Goal: Find specific page/section: Find specific page/section

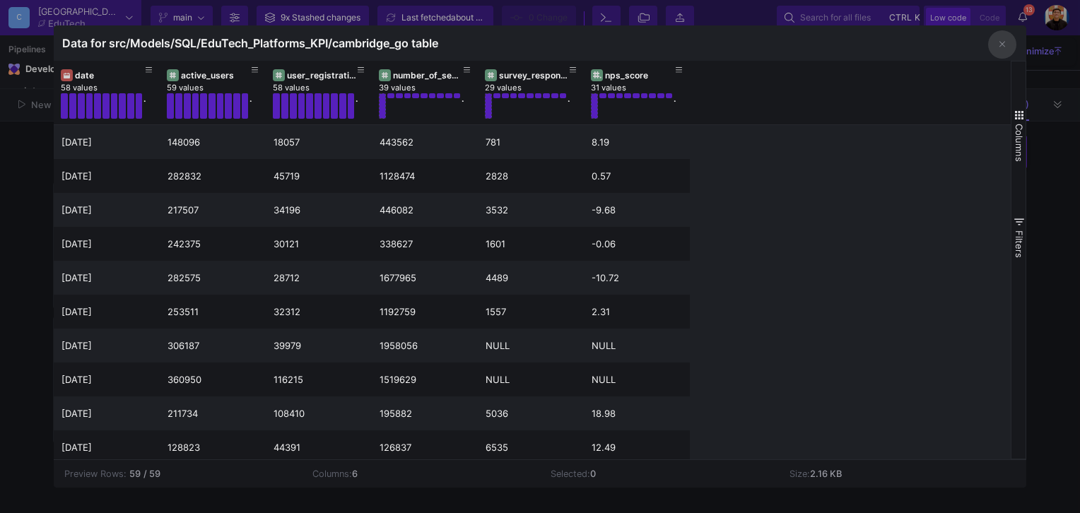
scroll to position [0, 99]
click at [1006, 45] on button "button" at bounding box center [1002, 44] width 28 height 28
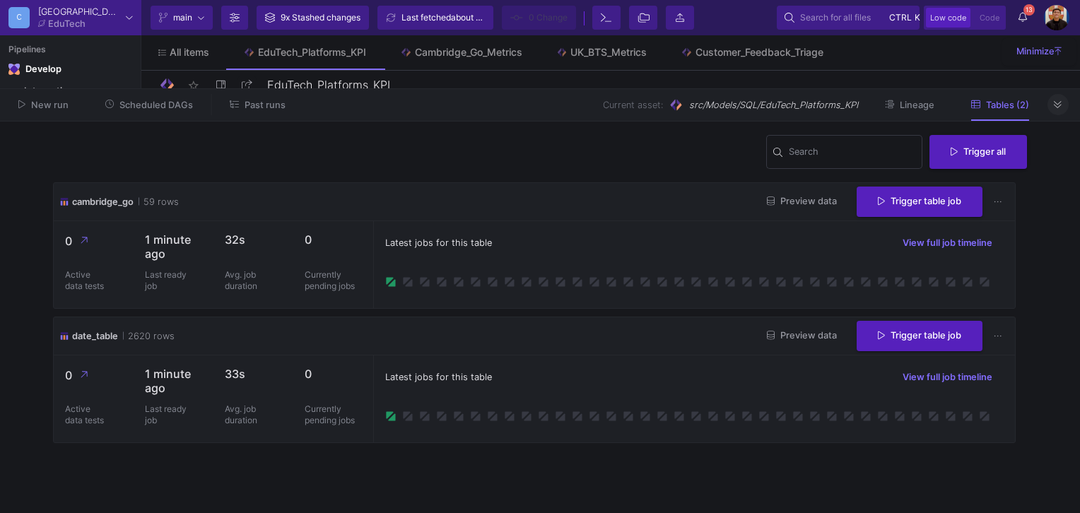
click at [1059, 98] on button at bounding box center [1058, 104] width 21 height 21
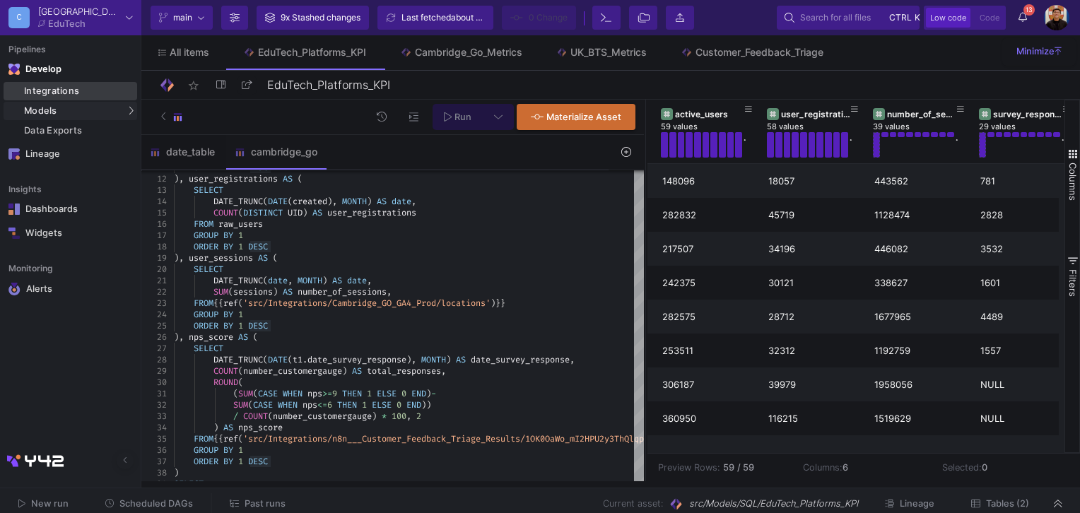
click at [98, 91] on div "Integrations" at bounding box center [79, 91] width 110 height 11
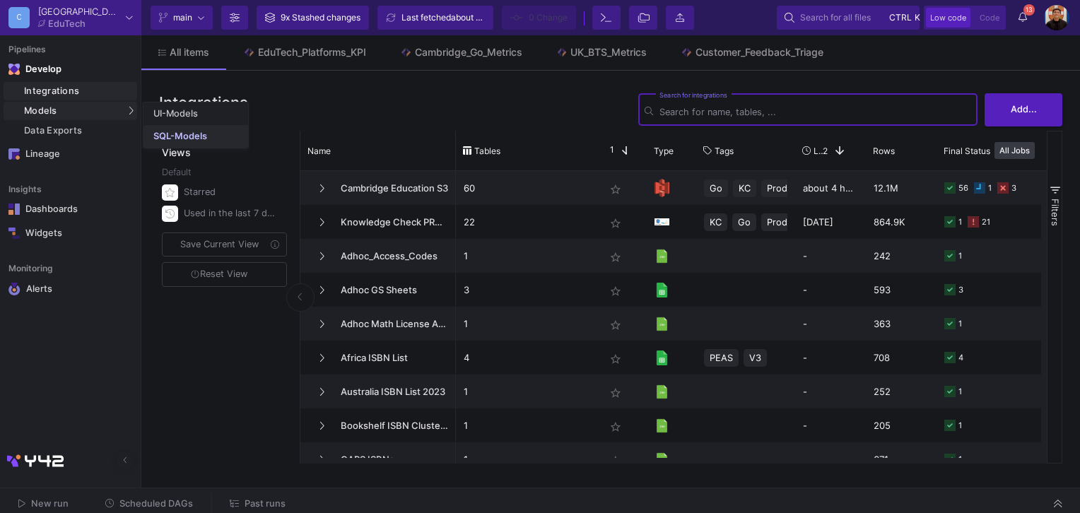
click at [167, 131] on div "SQL-Models" at bounding box center [180, 136] width 54 height 11
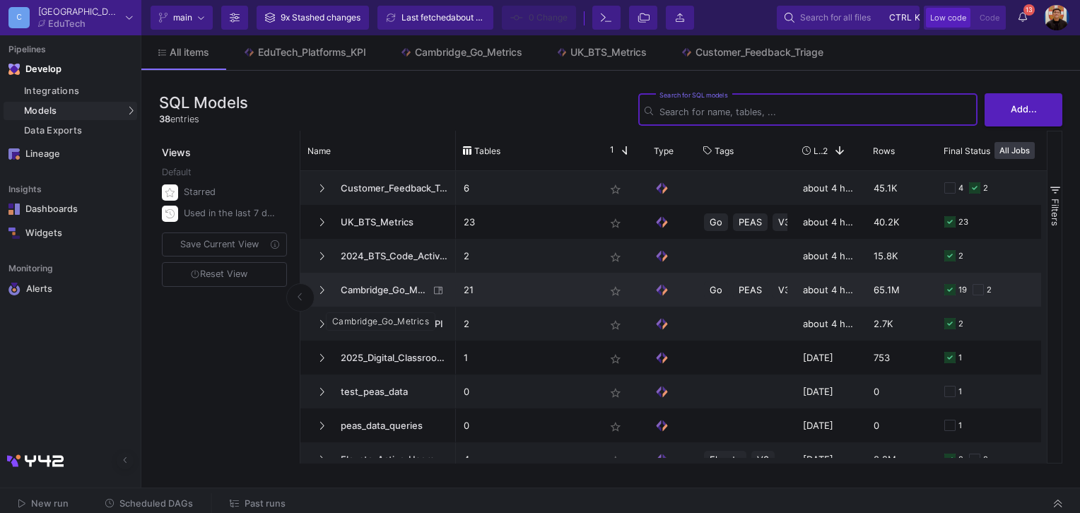
click at [368, 298] on span "Cambridge_Go_Metrics" at bounding box center [380, 290] width 97 height 33
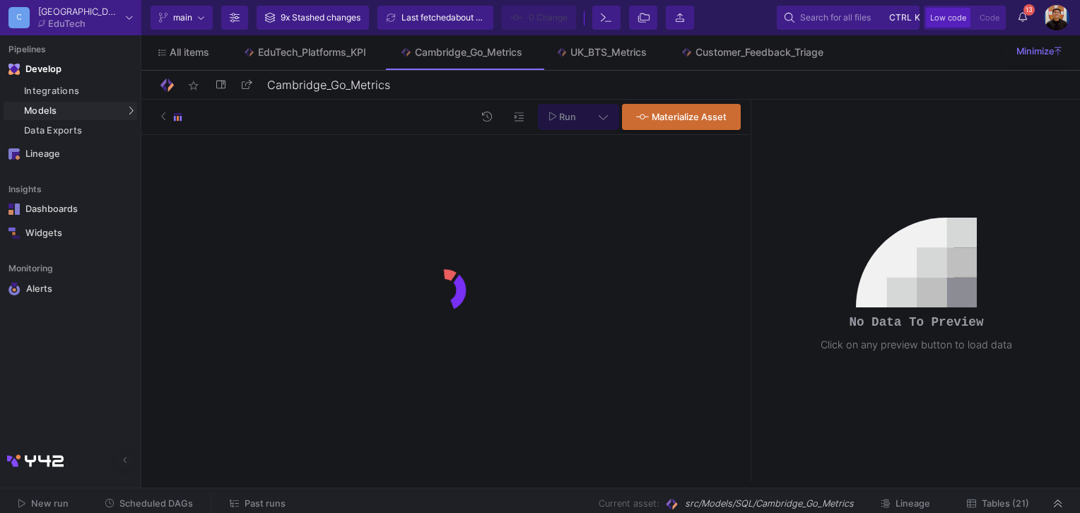
click at [999, 503] on span "Tables (21)" at bounding box center [1005, 503] width 47 height 11
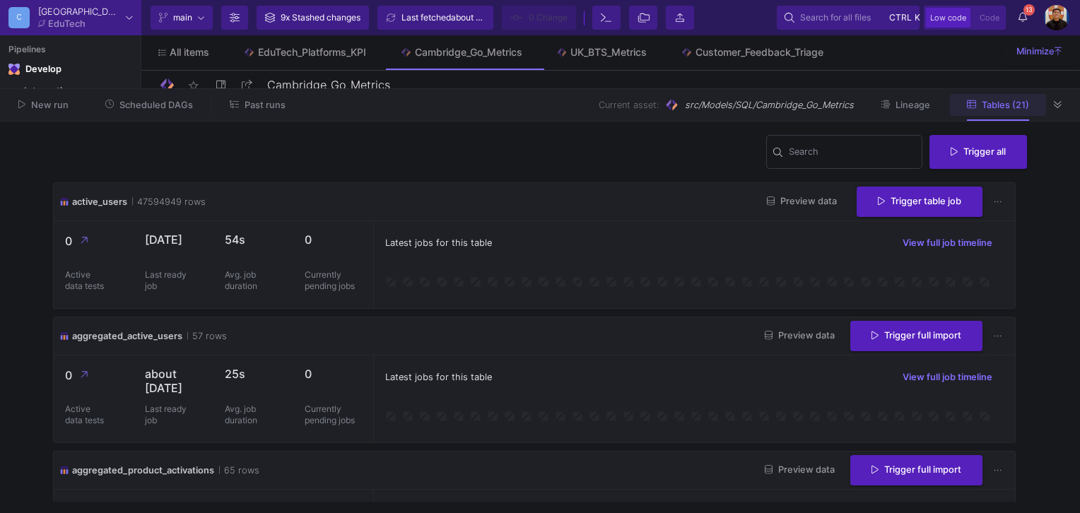
click at [828, 243] on div "Latest jobs for this table View full job timeline" at bounding box center [694, 243] width 619 height 21
click at [796, 144] on div "Search" at bounding box center [852, 151] width 127 height 37
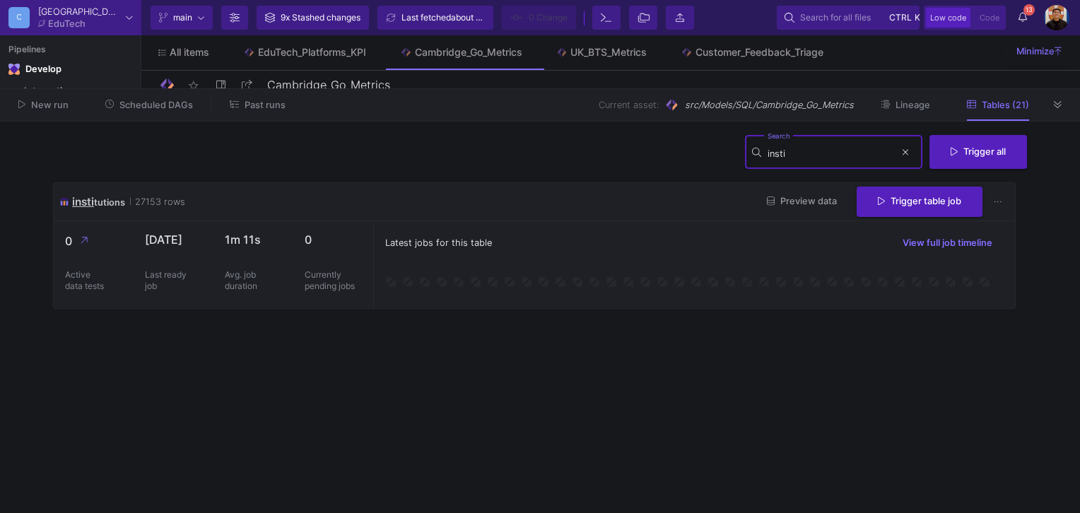
type input "insti"
click at [787, 199] on span "Preview data" at bounding box center [802, 201] width 70 height 11
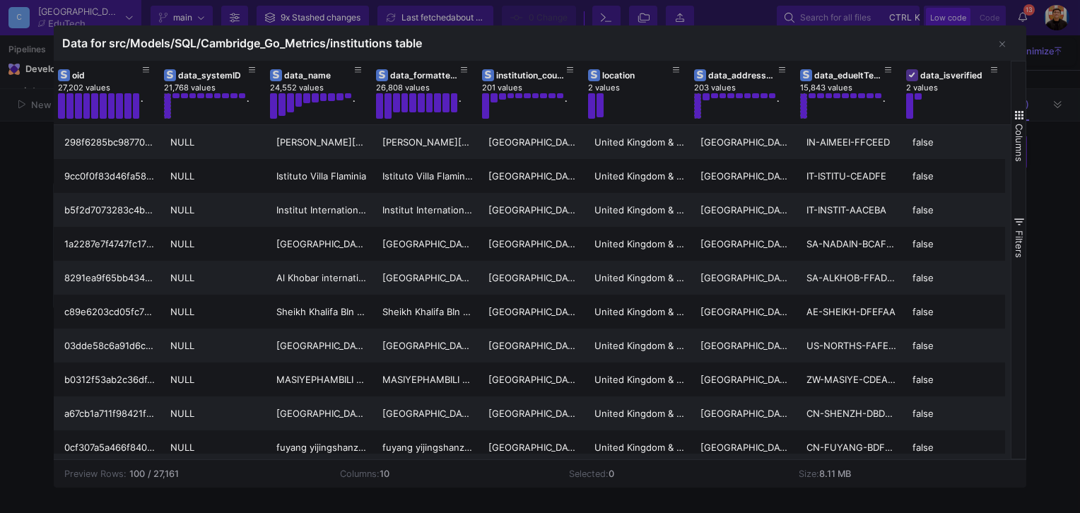
scroll to position [0, 109]
click at [1046, 133] on div at bounding box center [540, 256] width 1080 height 513
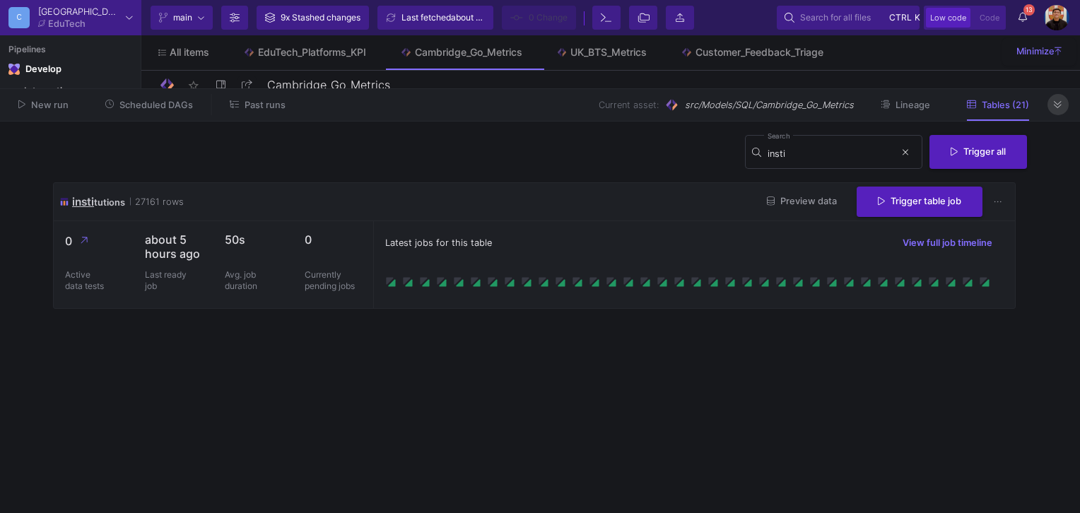
click at [1060, 108] on icon at bounding box center [1058, 104] width 8 height 9
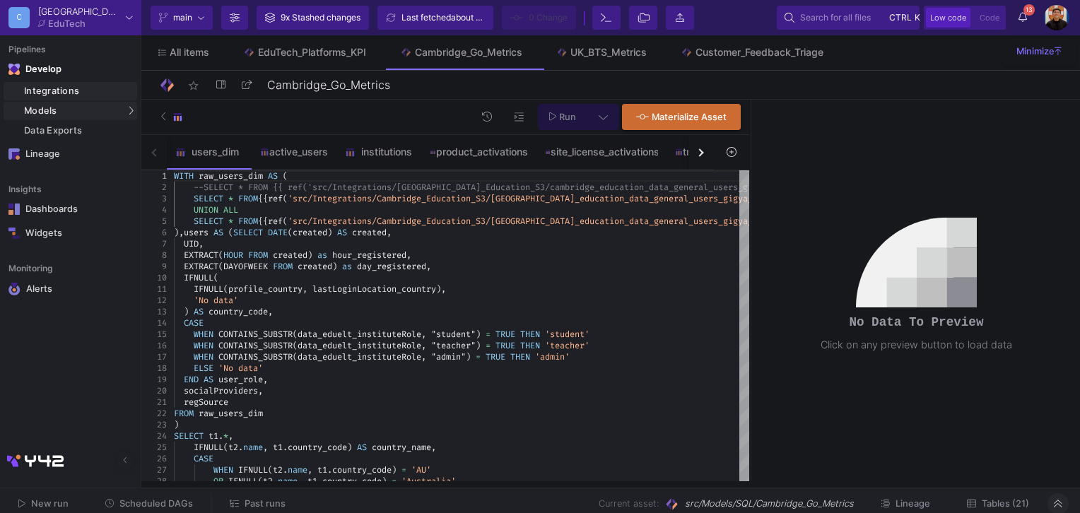
click at [87, 90] on div "Integrations" at bounding box center [79, 91] width 110 height 11
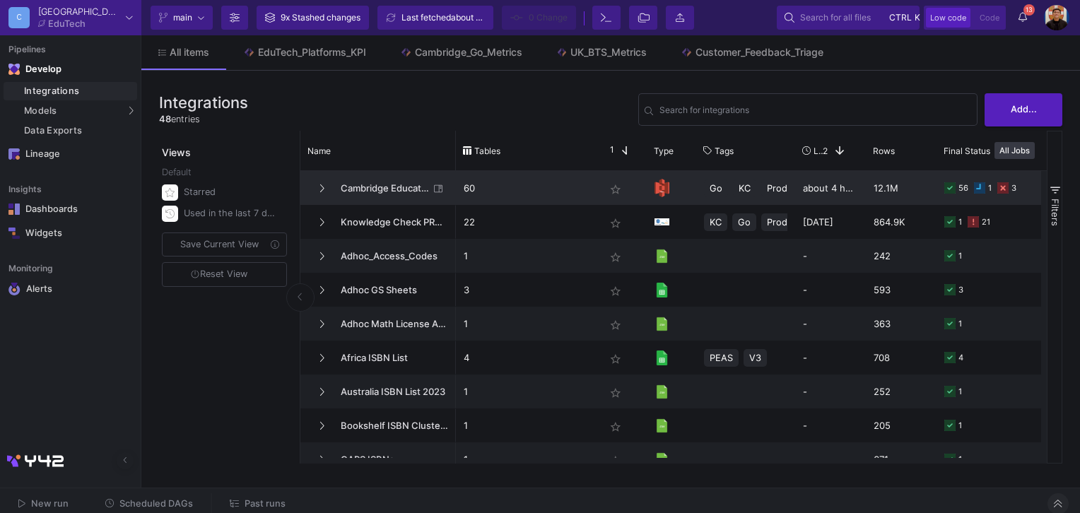
click at [366, 187] on span "Cambridge Education S3" at bounding box center [380, 188] width 97 height 33
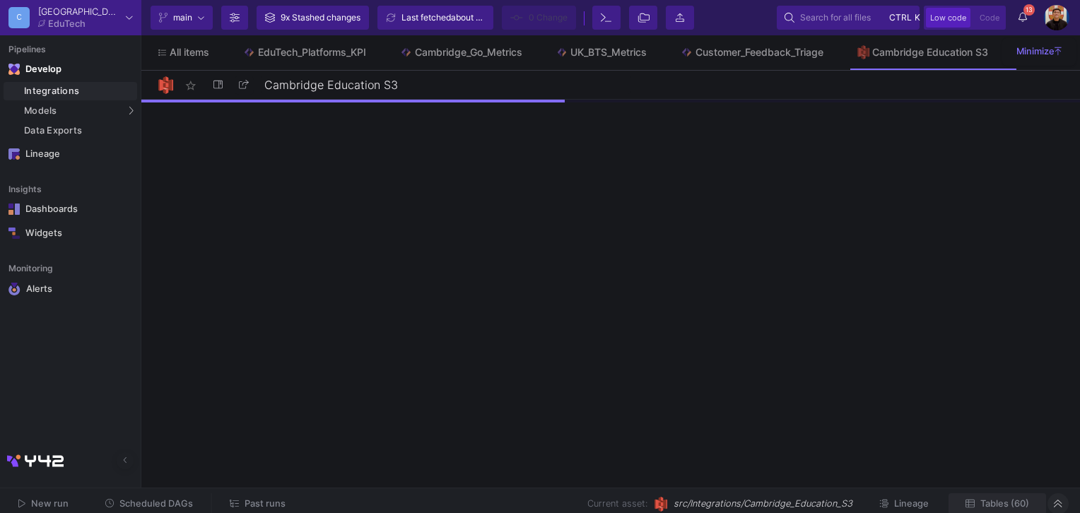
click at [1002, 507] on span "Tables (60)" at bounding box center [1004, 503] width 49 height 11
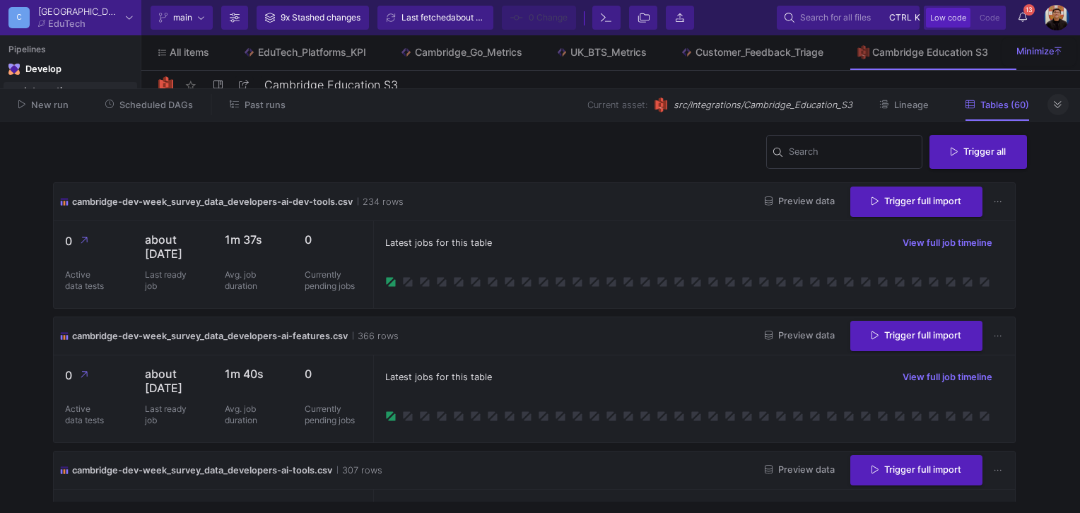
click at [805, 150] on input "Search" at bounding box center [852, 153] width 127 height 11
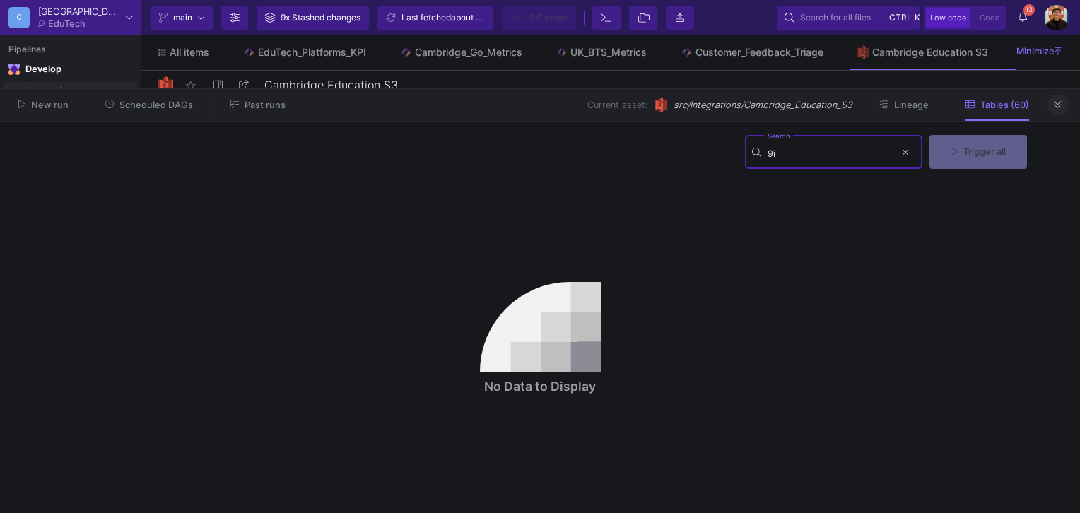
type input "9"
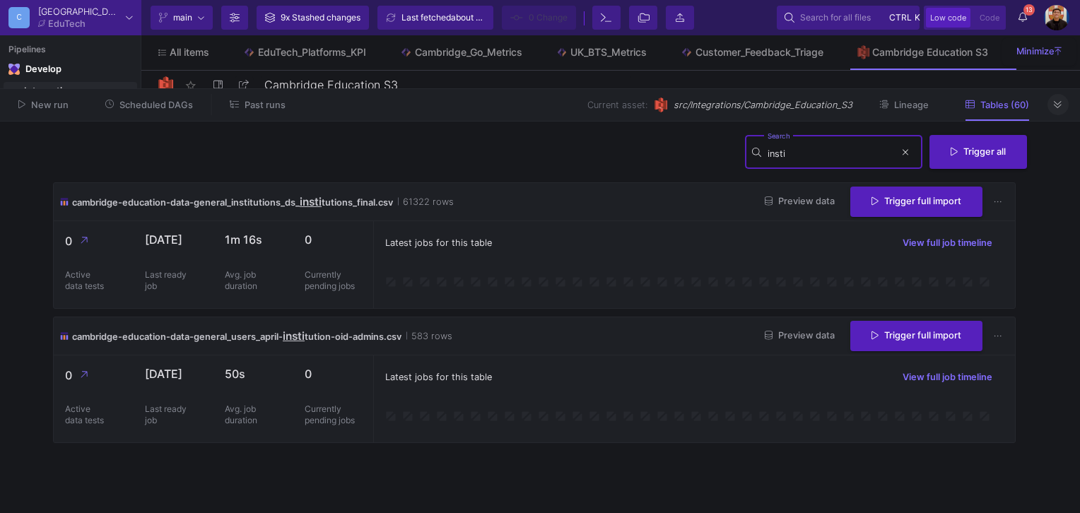
type input "insti"
click at [785, 201] on span "Preview data" at bounding box center [800, 201] width 70 height 11
